Goal: Task Accomplishment & Management: Complete application form

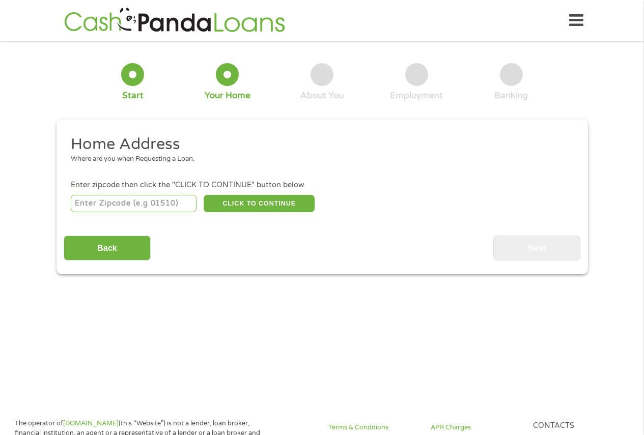
click at [118, 200] on input "number" at bounding box center [134, 203] width 126 height 17
type input "77073"
click at [239, 207] on button "CLICK TO CONTINUE" at bounding box center [259, 203] width 111 height 17
type input "77073"
type input "[GEOGRAPHIC_DATA]"
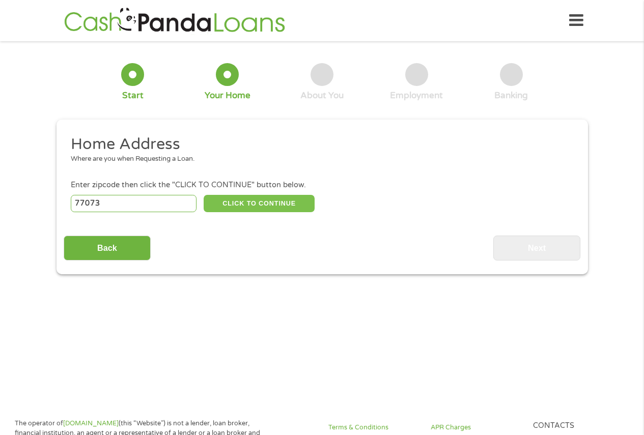
select select "[US_STATE]"
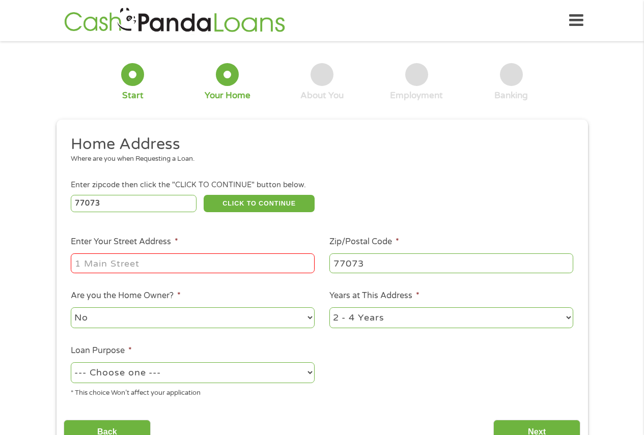
click at [139, 263] on input "Enter Your Street Address *" at bounding box center [193, 262] width 244 height 19
type input "[STREET_ADDRESS]"
click at [569, 323] on select "1 Year or less 1 - 2 Years 2 - 4 Years Over 4 Years" at bounding box center [451, 317] width 244 height 21
select select "60months"
click at [329, 307] on select "1 Year or less 1 - 2 Years 2 - 4 Years Over 4 Years" at bounding box center [451, 317] width 244 height 21
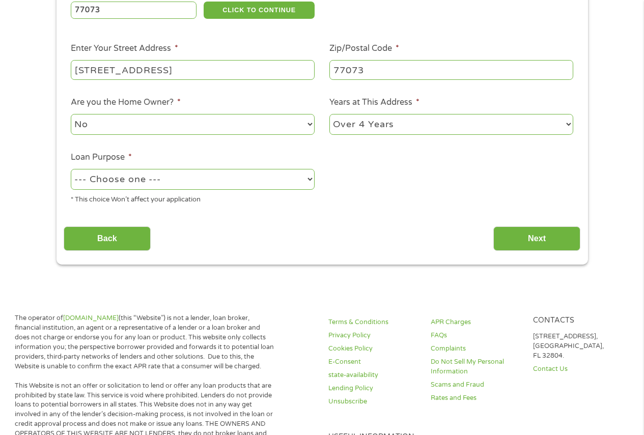
scroll to position [208, 0]
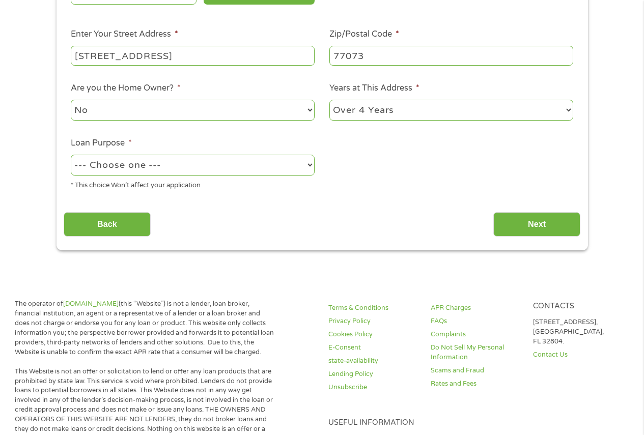
click at [305, 163] on select "--- Choose one --- Pay Bills Debt Consolidation Home Improvement Major Purchase…" at bounding box center [193, 165] width 244 height 21
select select "shorttermcash"
click at [71, 155] on select "--- Choose one --- Pay Bills Debt Consolidation Home Improvement Major Purchase…" at bounding box center [193, 165] width 244 height 21
click at [538, 223] on input "Next" at bounding box center [536, 224] width 87 height 25
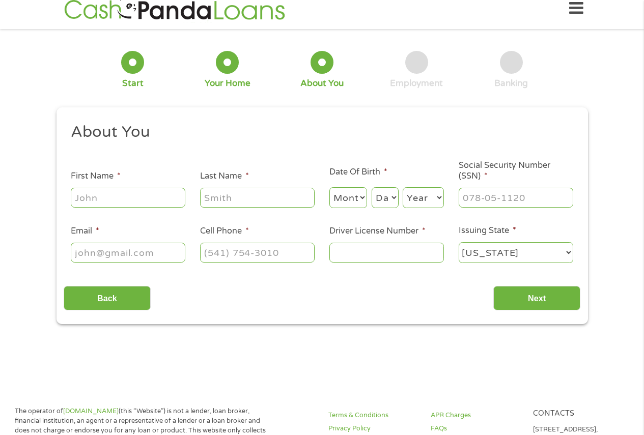
scroll to position [0, 0]
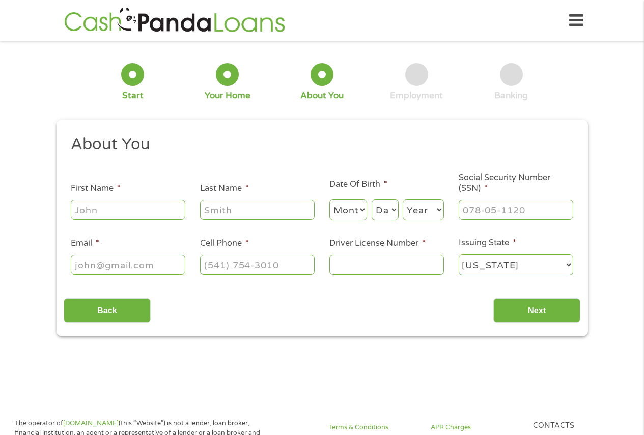
click at [146, 217] on input "First Name *" at bounding box center [128, 209] width 115 height 19
type input "ambrosio"
type input "[PERSON_NAME]"
click at [360, 211] on select "Month 1 2 3 4 5 6 7 8 9 10 11 12" at bounding box center [348, 210] width 38 height 21
select select "6"
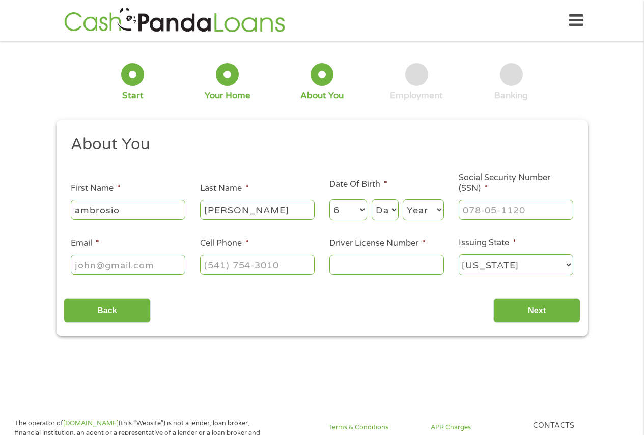
click at [329, 200] on select "Month 1 2 3 4 5 6 7 8 9 10 11 12" at bounding box center [348, 210] width 38 height 21
click at [392, 206] on select "Day 1 2 3 4 5 6 7 8 9 10 11 12 13 14 15 16 17 18 19 20 21 22 23 24 25 26 27 28 …" at bounding box center [385, 210] width 27 height 21
select select "15"
click at [372, 200] on select "Day 1 2 3 4 5 6 7 8 9 10 11 12 13 14 15 16 17 18 19 20 21 22 23 24 25 26 27 28 …" at bounding box center [385, 210] width 27 height 21
click at [433, 208] on select "Year [DATE] 2006 2005 2004 2003 2002 2001 2000 1999 1998 1997 1996 1995 1994 19…" at bounding box center [423, 210] width 41 height 21
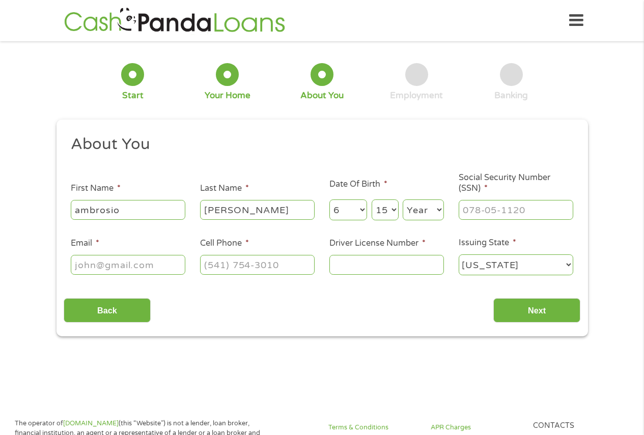
select select "1980"
click at [403, 200] on select "Year [DATE] 2006 2005 2004 2003 2002 2001 2000 1999 1998 1997 1996 1995 1994 19…" at bounding box center [423, 210] width 41 height 21
click at [498, 213] on input "___-__-____" at bounding box center [516, 209] width 115 height 19
type input "456-65-4125"
click at [127, 263] on input "Email *" at bounding box center [128, 264] width 115 height 19
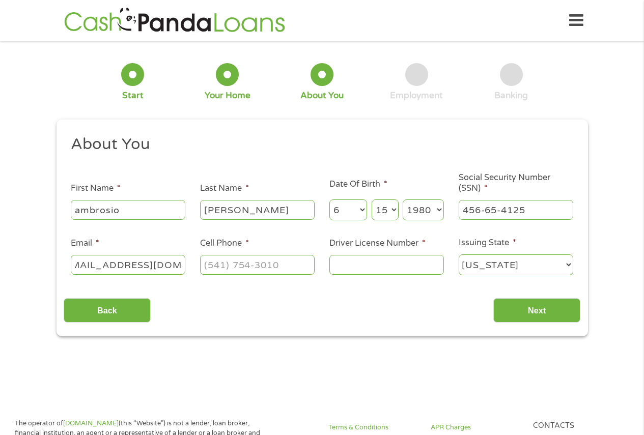
scroll to position [0, 25]
type input "[EMAIL_ADDRESS][DOMAIN_NAME]"
type input "[PHONE_NUMBER]"
type input "05192837"
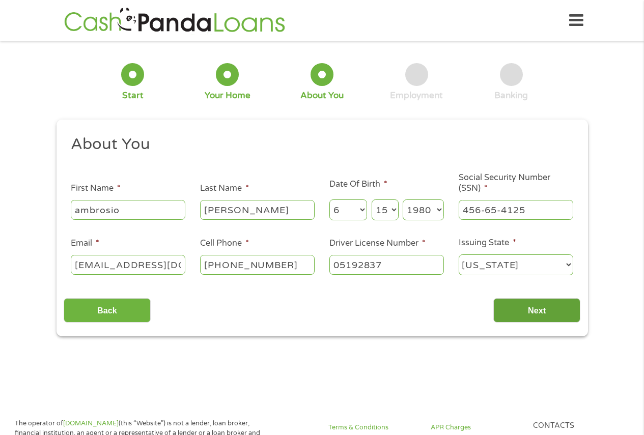
click at [541, 310] on input "Next" at bounding box center [536, 310] width 87 height 25
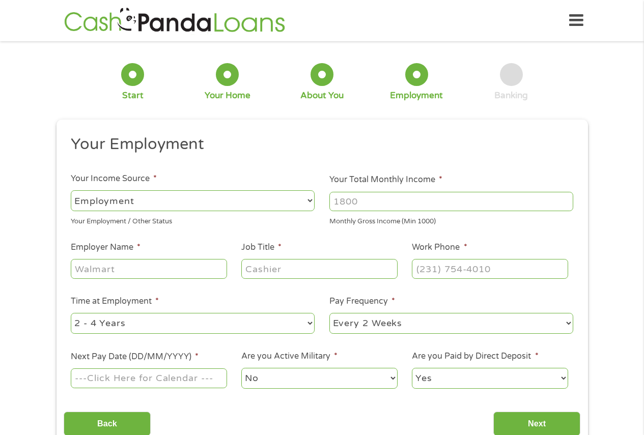
click at [311, 200] on select "--- Choose one --- Employment [DEMOGRAPHIC_DATA] Benefits" at bounding box center [193, 200] width 244 height 21
click at [71, 190] on select "--- Choose one --- Employment [DEMOGRAPHIC_DATA] Benefits" at bounding box center [193, 200] width 244 height 21
click at [387, 201] on input "Your Total Monthly Income *" at bounding box center [451, 201] width 244 height 19
type input "2900"
click at [150, 270] on input "Employer Name *" at bounding box center [149, 268] width 156 height 19
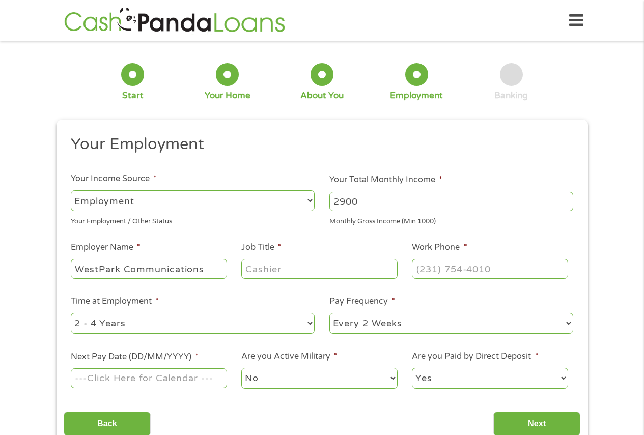
type input "WestPark Communications"
type input "CSM"
click at [442, 268] on input "(___) ___-____" at bounding box center [490, 268] width 156 height 19
type input "[PHONE_NUMBER]"
click at [309, 323] on select "--- Choose one --- 1 Year or less 1 - 2 Years 2 - 4 Years Over 4 Years" at bounding box center [193, 323] width 244 height 21
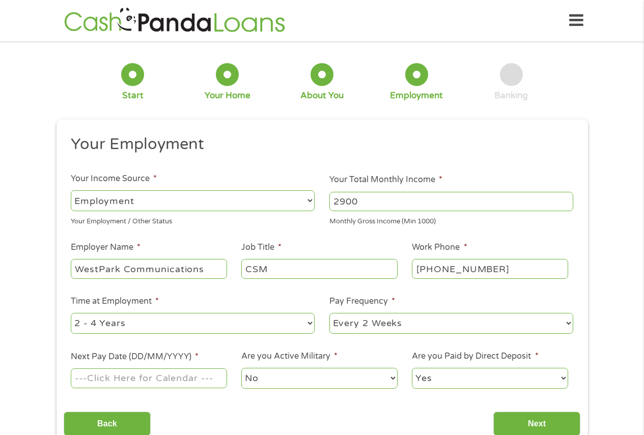
select select "60months"
click at [71, 313] on select "--- Choose one --- 1 Year or less 1 - 2 Years 2 - 4 Years Over 4 Years" at bounding box center [193, 323] width 244 height 21
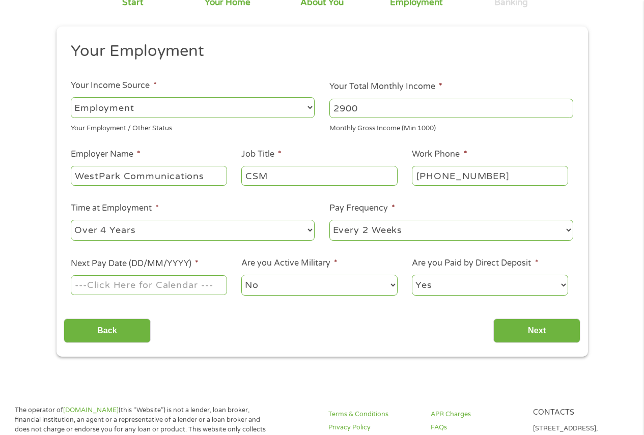
scroll to position [204, 0]
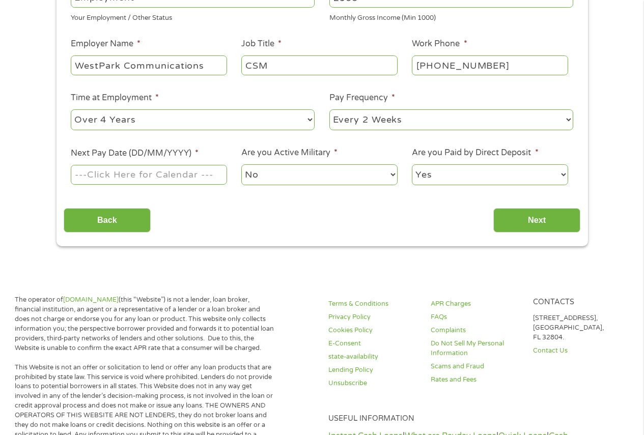
click at [199, 173] on input "Next Pay Date (DD/MM/YYYY) *" at bounding box center [149, 174] width 156 height 19
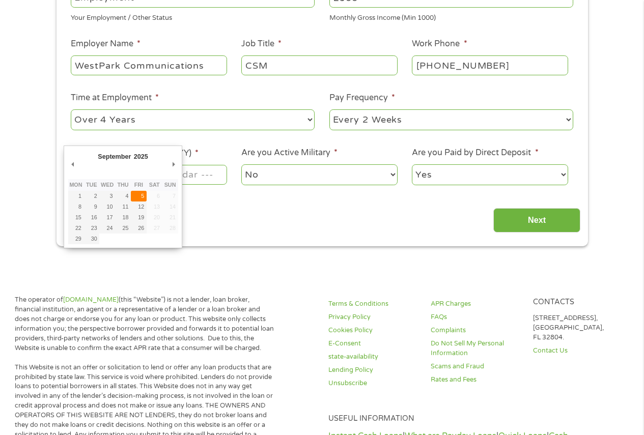
type input "[DATE]"
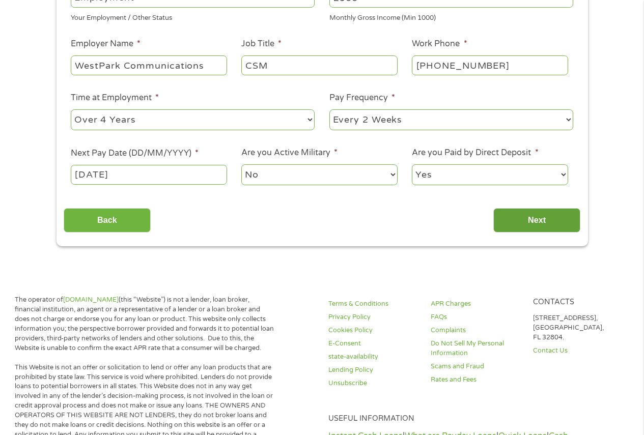
click at [532, 218] on input "Next" at bounding box center [536, 220] width 87 height 25
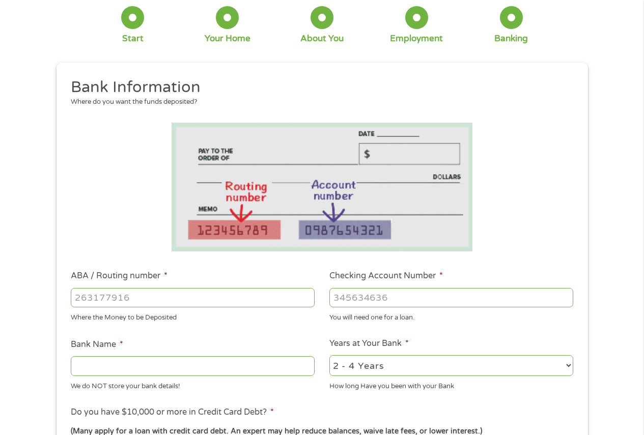
scroll to position [102, 0]
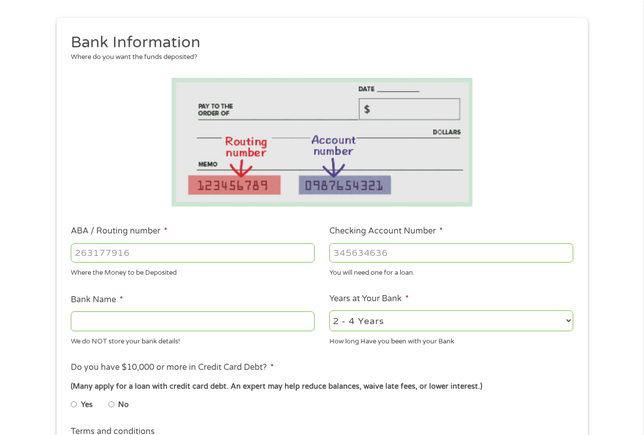
click at [146, 256] on input "ABA / Routing number *" at bounding box center [193, 252] width 244 height 19
type input "3"
type input "031176110"
type input "CAPITAL ONE NA"
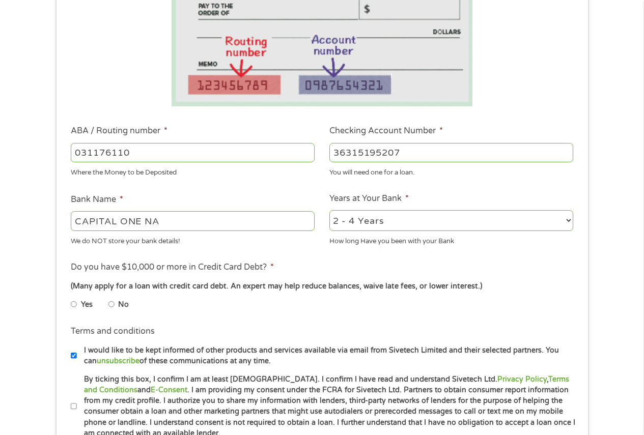
scroll to position [227, 0]
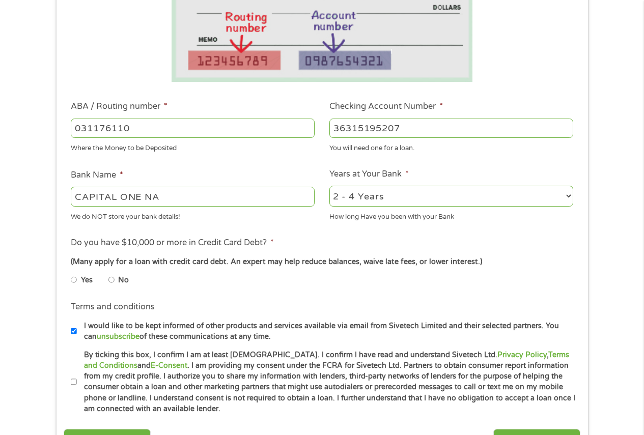
type input "36315195207"
click at [110, 280] on input "No" at bounding box center [111, 280] width 6 height 16
radio input "true"
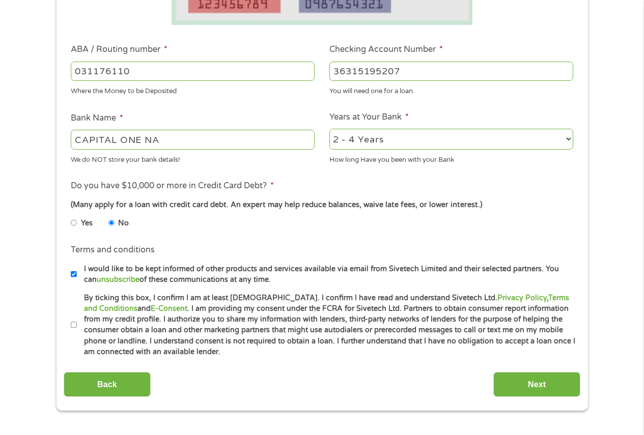
scroll to position [379, 0]
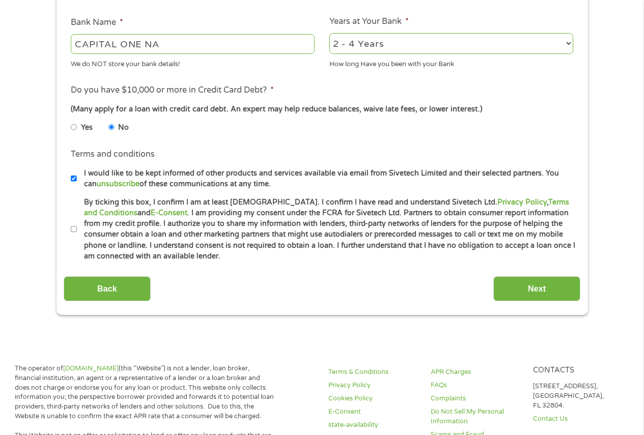
click at [72, 225] on input "By ticking this box, I confirm I am at least [DEMOGRAPHIC_DATA]. I confirm I ha…" at bounding box center [74, 229] width 6 height 16
checkbox input "true"
click at [531, 295] on input "Next" at bounding box center [536, 288] width 87 height 25
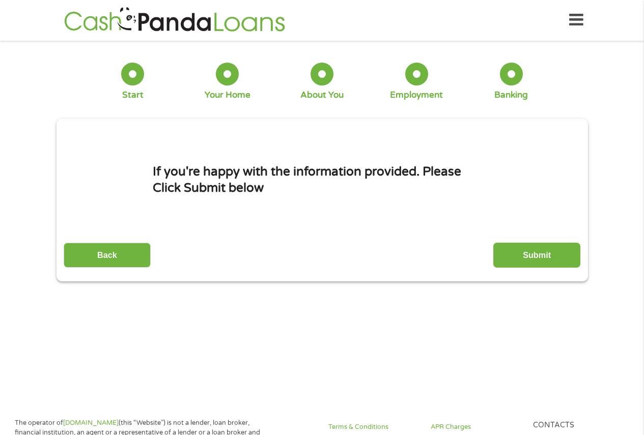
scroll to position [0, 0]
click at [524, 251] on input "Submit" at bounding box center [536, 255] width 87 height 25
